Goal: Go to known website: Access a specific website the user already knows

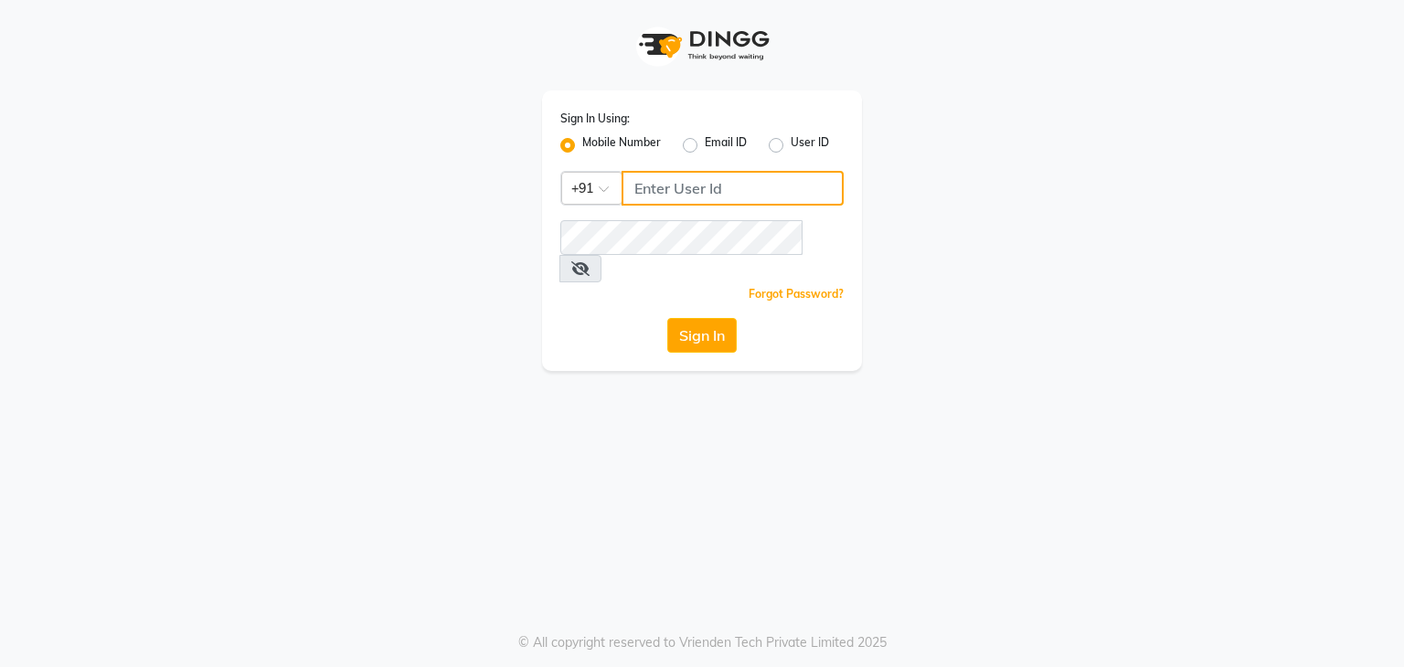
click at [693, 196] on input "Username" at bounding box center [733, 188] width 222 height 35
click at [325, 184] on div "Sign In Using: Mobile Number Email ID User ID Country Code × +91 Remember me Fo…" at bounding box center [702, 185] width 1042 height 371
click at [644, 202] on input "Username" at bounding box center [733, 188] width 222 height 35
type input "8668893166"
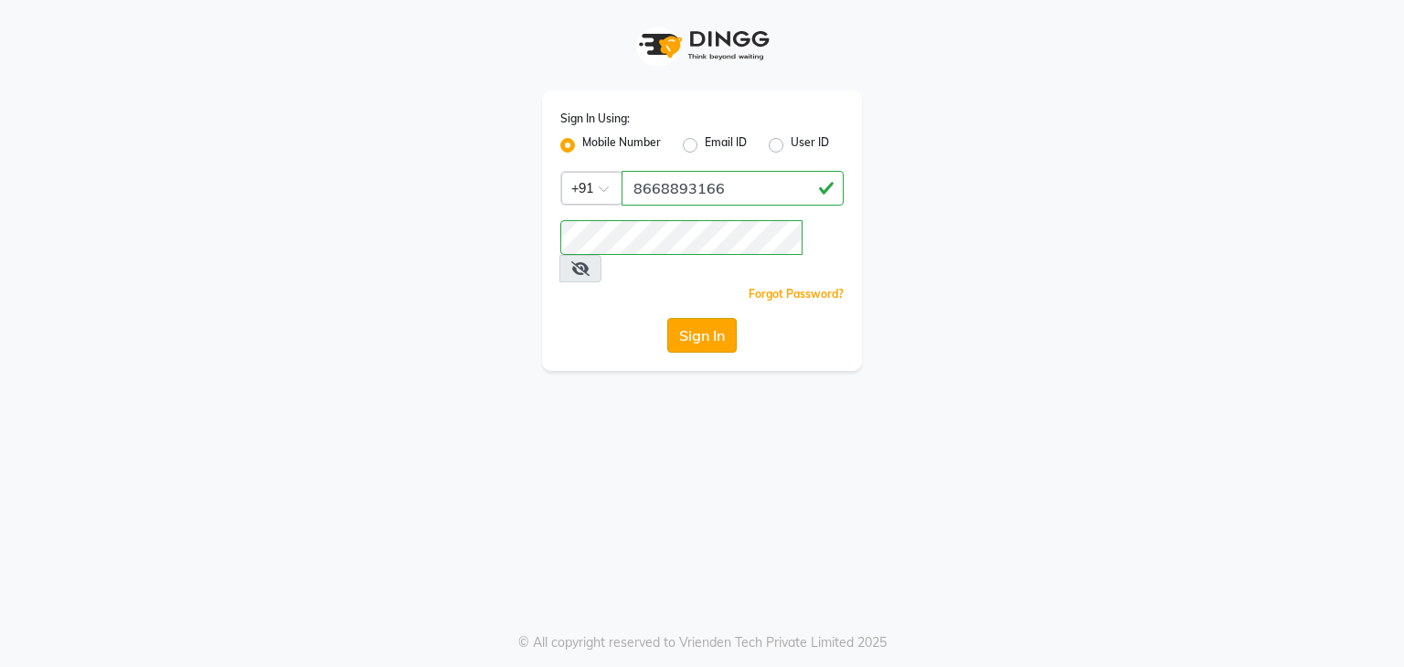
click at [701, 318] on button "Sign In" at bounding box center [701, 335] width 69 height 35
